Goal: Information Seeking & Learning: Learn about a topic

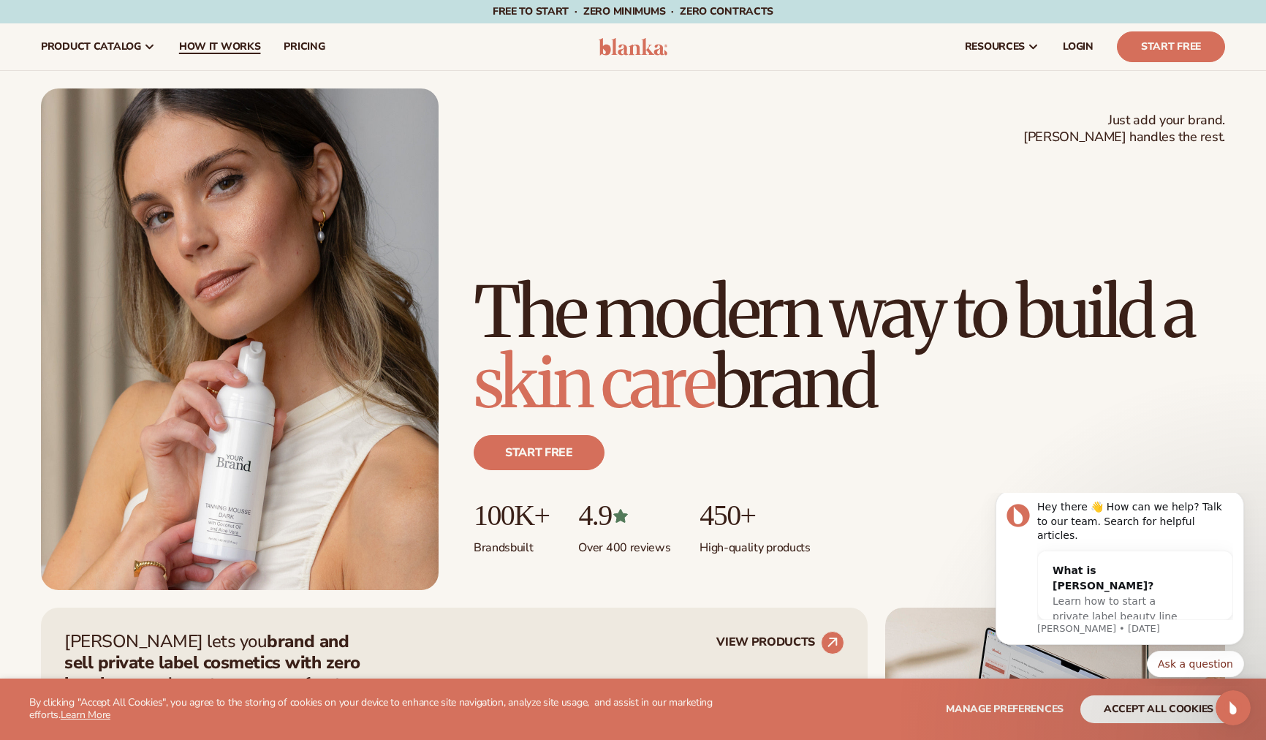
click at [248, 42] on span "How It Works" at bounding box center [220, 47] width 82 height 12
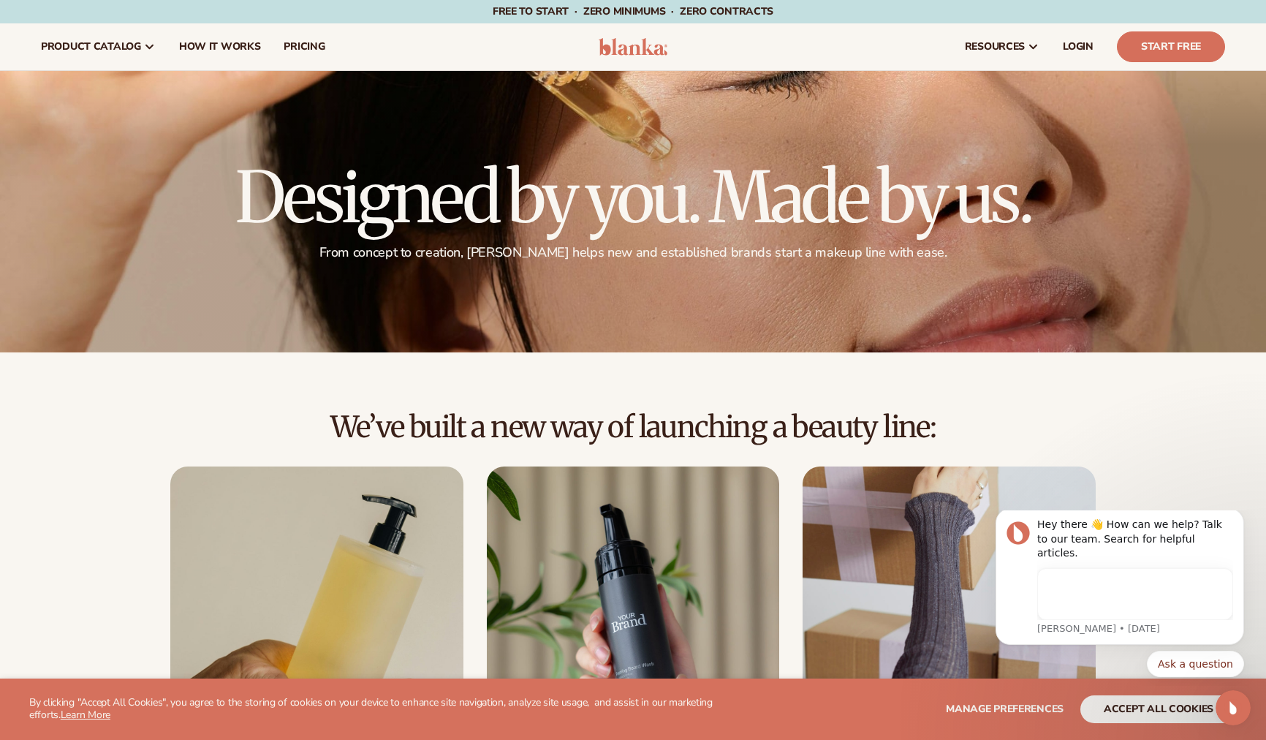
click at [650, 50] on img at bounding box center [632, 47] width 69 height 18
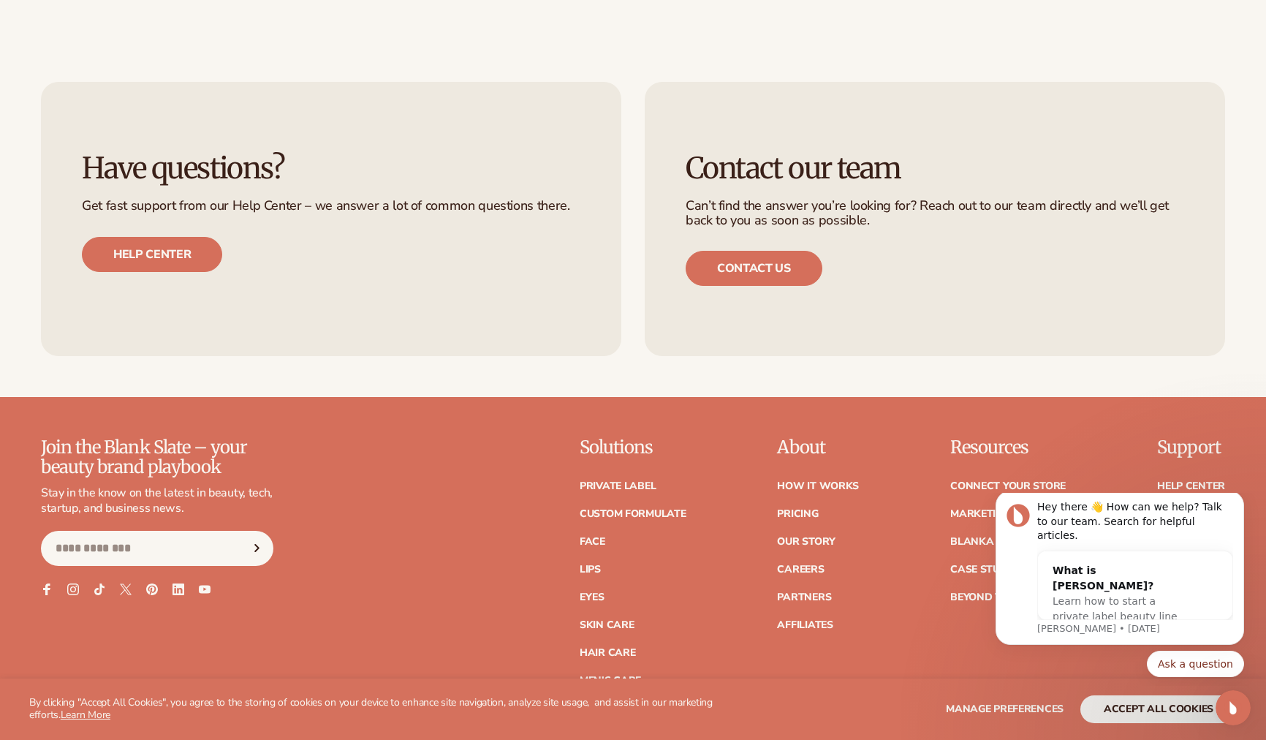
scroll to position [6035, 0]
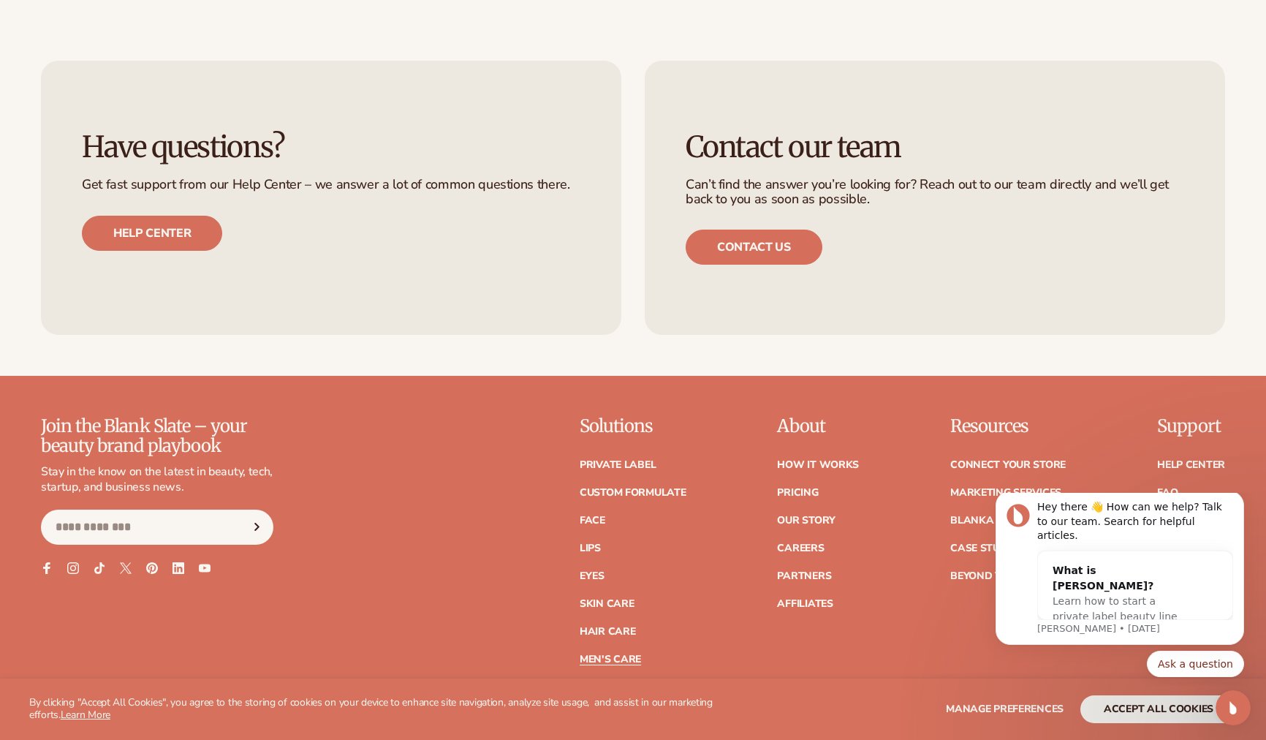
click at [634, 654] on link "Men's Care" at bounding box center [609, 659] width 61 height 10
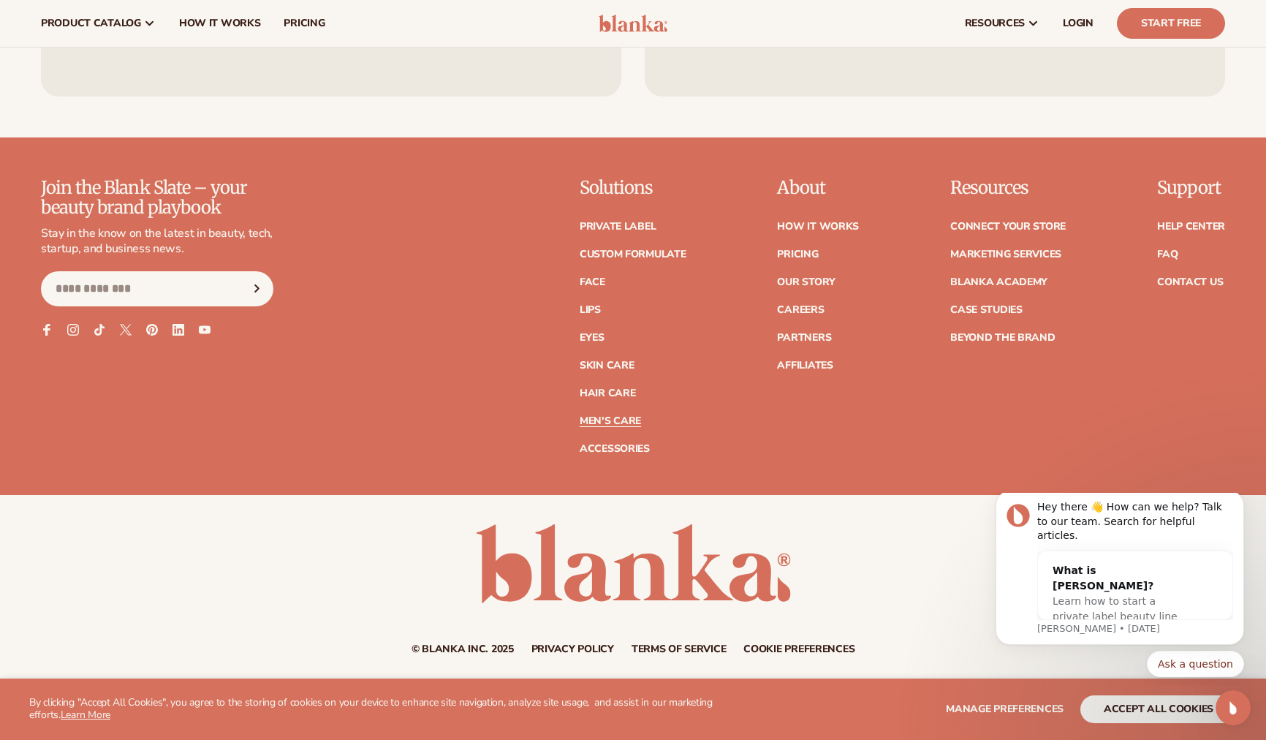
scroll to position [2955, 0]
